Goal: Information Seeking & Learning: Learn about a topic

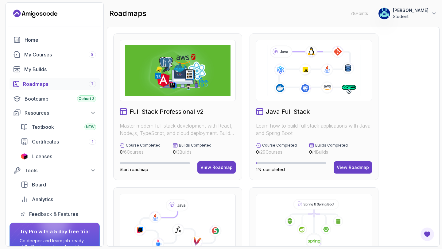
click at [60, 48] on div "Home My Courses 8 My Builds Roadmaps 7 Bootcamp Cohort 3 Resources Textbook NEW…" at bounding box center [55, 127] width 90 height 187
click at [64, 52] on div "My Courses 8" at bounding box center [60, 54] width 72 height 7
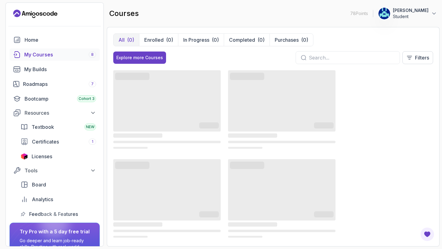
click at [324, 61] on input "text" at bounding box center [352, 57] width 86 height 7
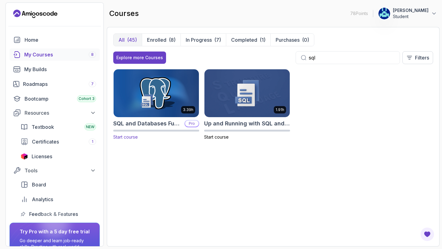
type input "sql"
drag, startPoint x: 154, startPoint y: 123, endPoint x: 292, endPoint y: 94, distance: 141.1
click at [292, 94] on div "3.39h SQL and Databases Fundamentals Pro Start course 1.91h Up and Running with…" at bounding box center [273, 108] width 320 height 79
click at [289, 94] on img at bounding box center [247, 93] width 90 height 50
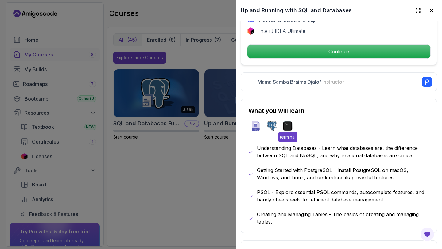
scroll to position [242, 0]
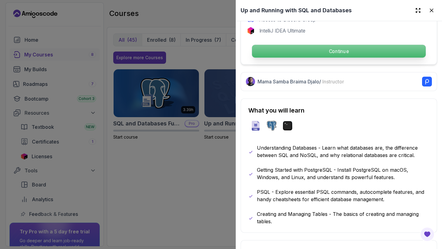
click at [321, 48] on p "Continue" at bounding box center [339, 51] width 174 height 13
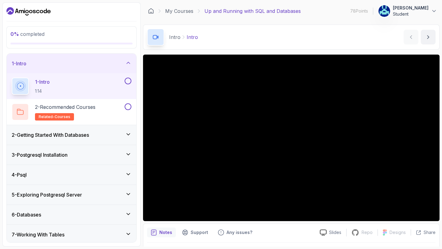
click at [128, 82] on button at bounding box center [128, 81] width 7 height 7
click at [129, 108] on button at bounding box center [128, 106] width 7 height 7
click at [333, 47] on div "Intro Intro Intro by [PERSON_NAME]" at bounding box center [291, 37] width 296 height 25
click at [119, 137] on div "2 - Getting Started With Databases" at bounding box center [72, 134] width 120 height 7
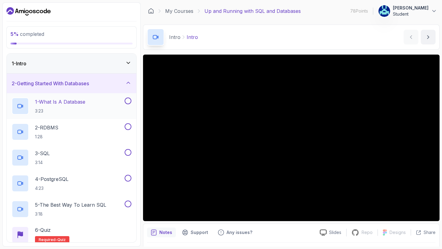
click at [110, 100] on div "1 - What Is A Database 3:23" at bounding box center [68, 106] width 112 height 17
